Goal: Task Accomplishment & Management: Complete application form

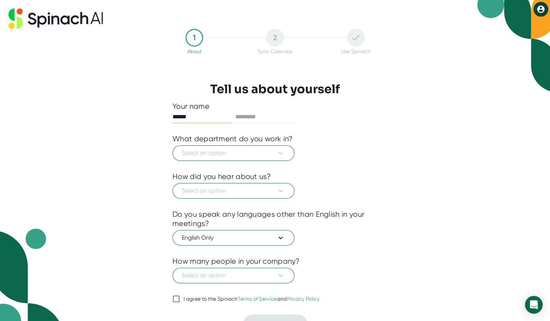
type input "******"
click at [190, 150] on span "Select an option" at bounding box center [233, 153] width 103 height 9
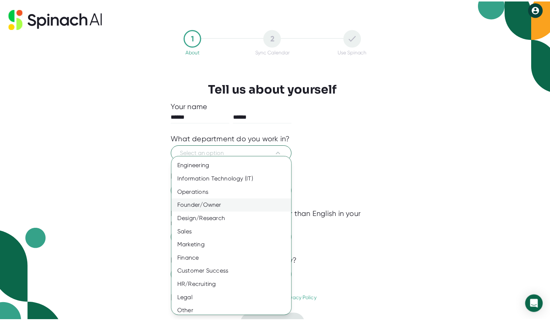
scroll to position [16, 0]
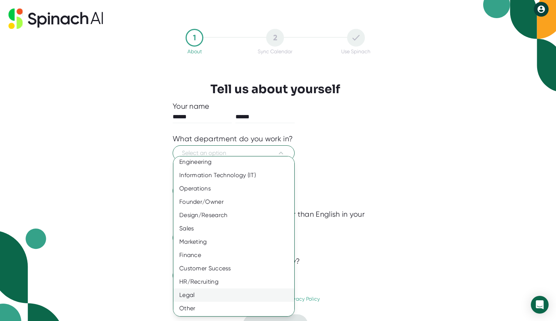
click at [187, 292] on div "Legal" at bounding box center [236, 294] width 126 height 13
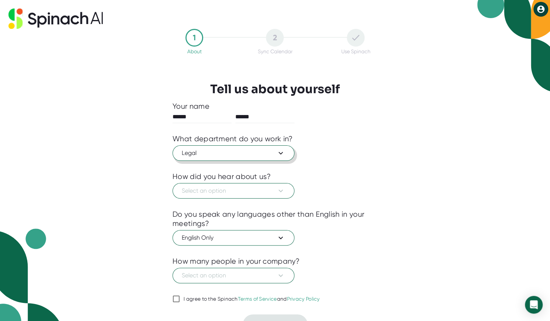
scroll to position [13, 0]
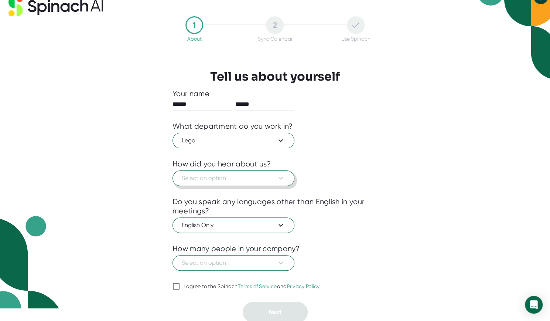
click at [185, 174] on span "Select an option" at bounding box center [233, 178] width 103 height 9
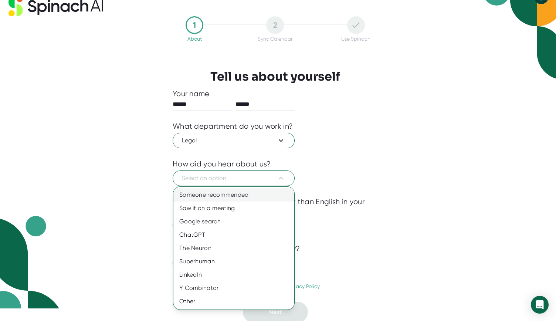
click at [191, 191] on div "Someone recommended" at bounding box center [233, 194] width 121 height 13
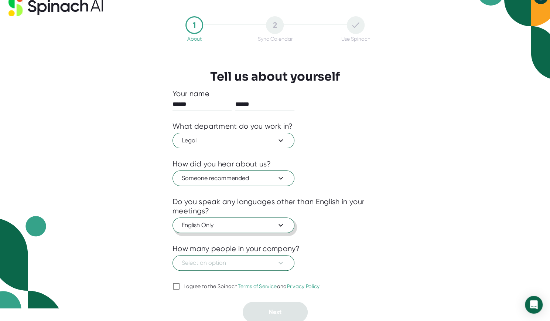
click at [198, 222] on span "English Only" at bounding box center [233, 225] width 103 height 9
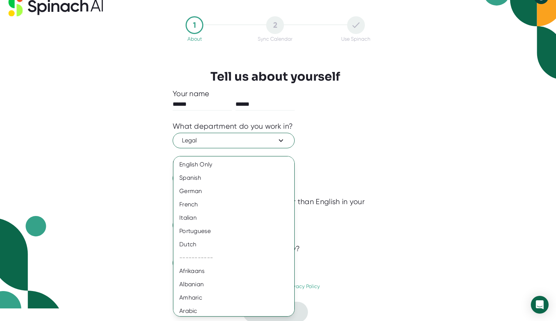
click at [92, 188] on div at bounding box center [278, 160] width 556 height 321
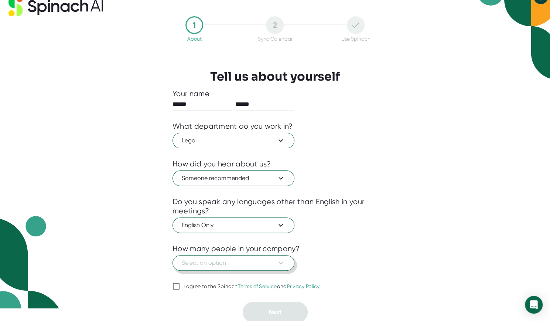
click at [191, 260] on span "Select an option" at bounding box center [233, 262] width 103 height 9
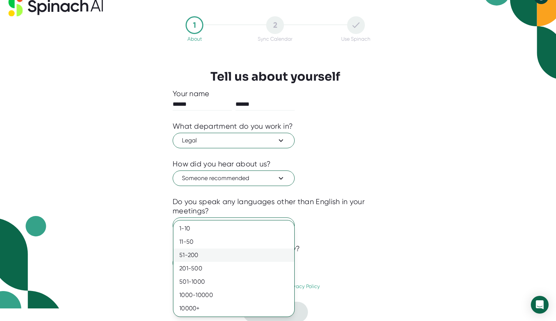
click at [194, 259] on div "51-200" at bounding box center [233, 254] width 121 height 13
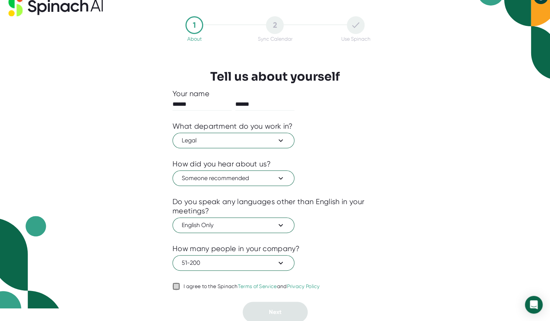
click at [174, 287] on input "I agree to the Spinach Terms of Service and Privacy Policy" at bounding box center [176, 286] width 7 height 9
checkbox input "true"
click at [293, 310] on button "Next" at bounding box center [275, 311] width 65 height 21
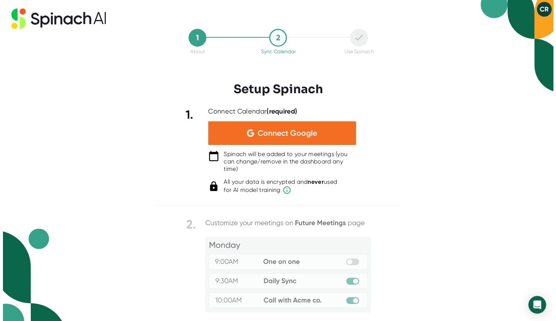
scroll to position [0, 0]
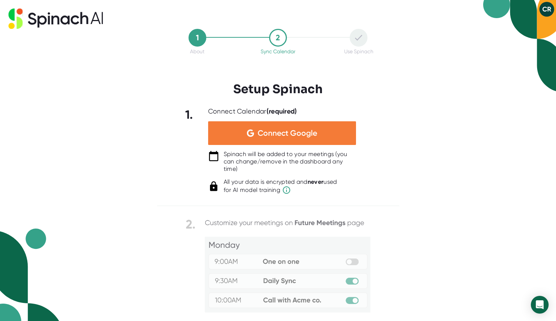
click at [259, 132] on span "Connect Google" at bounding box center [287, 132] width 59 height 7
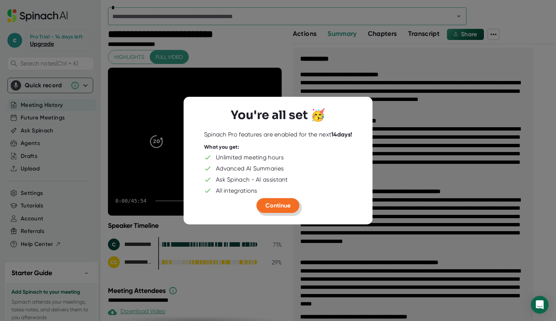
click at [277, 207] on span "Continue" at bounding box center [277, 205] width 25 height 7
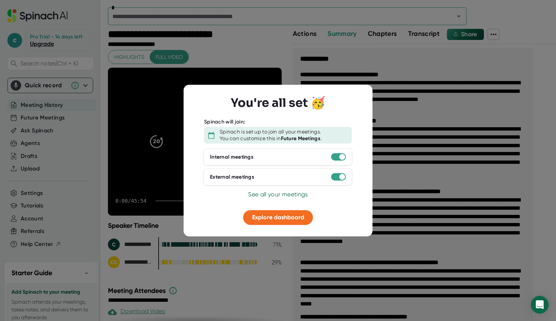
click at [287, 195] on span "See all your meetings" at bounding box center [277, 194] width 59 height 7
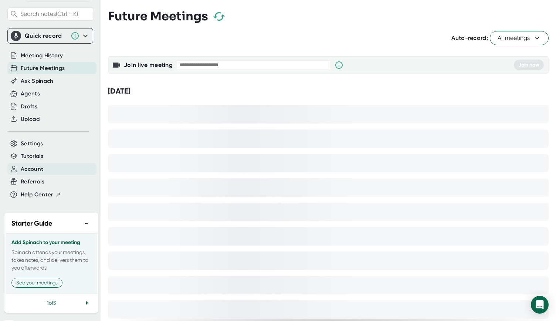
scroll to position [51, 0]
